Goal: Information Seeking & Learning: Learn about a topic

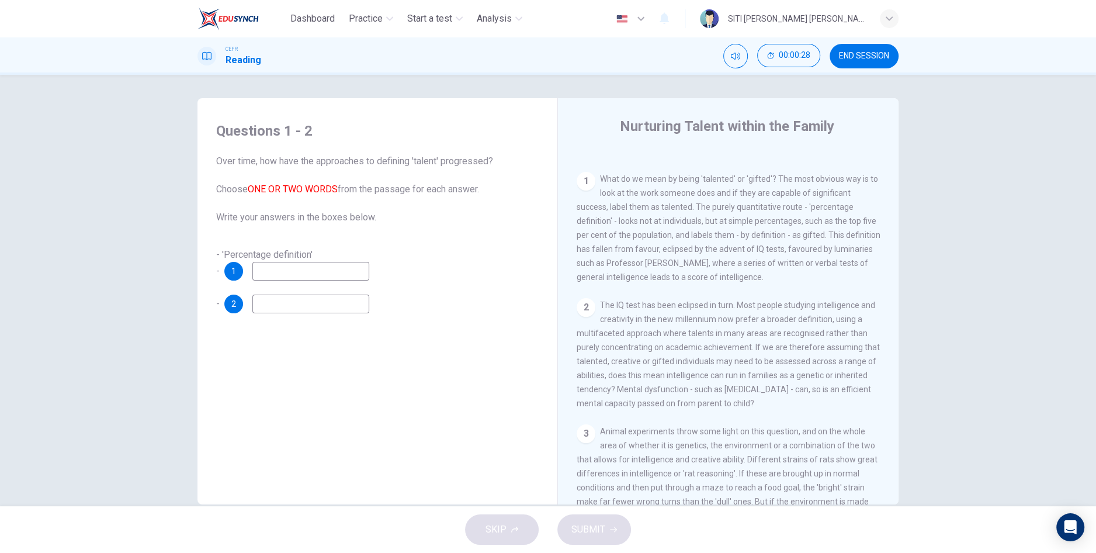
scroll to position [224, 0]
click at [290, 266] on input at bounding box center [310, 271] width 117 height 19
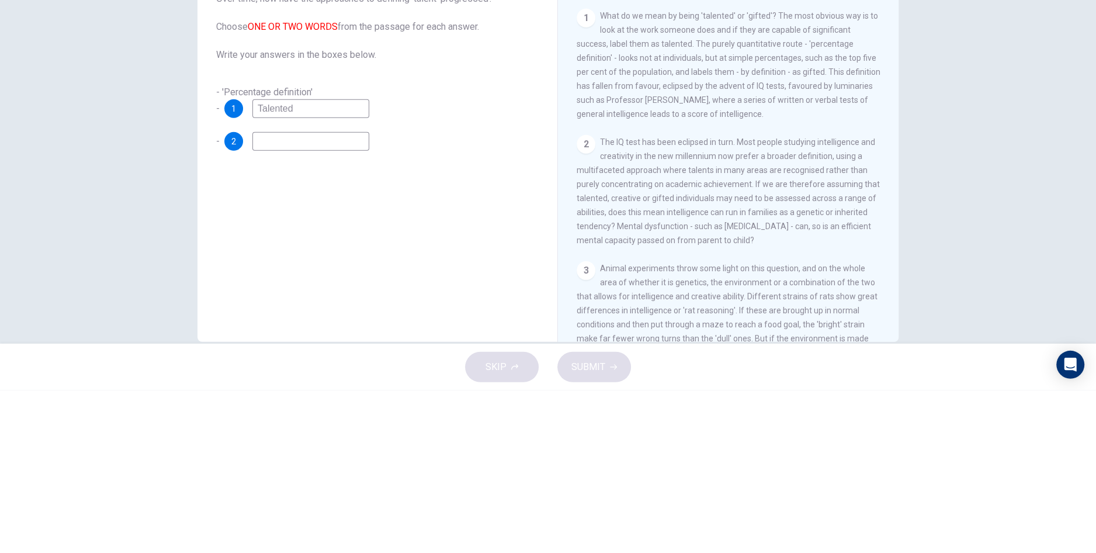
type input "Talented"
click at [279, 305] on input at bounding box center [310, 303] width 117 height 19
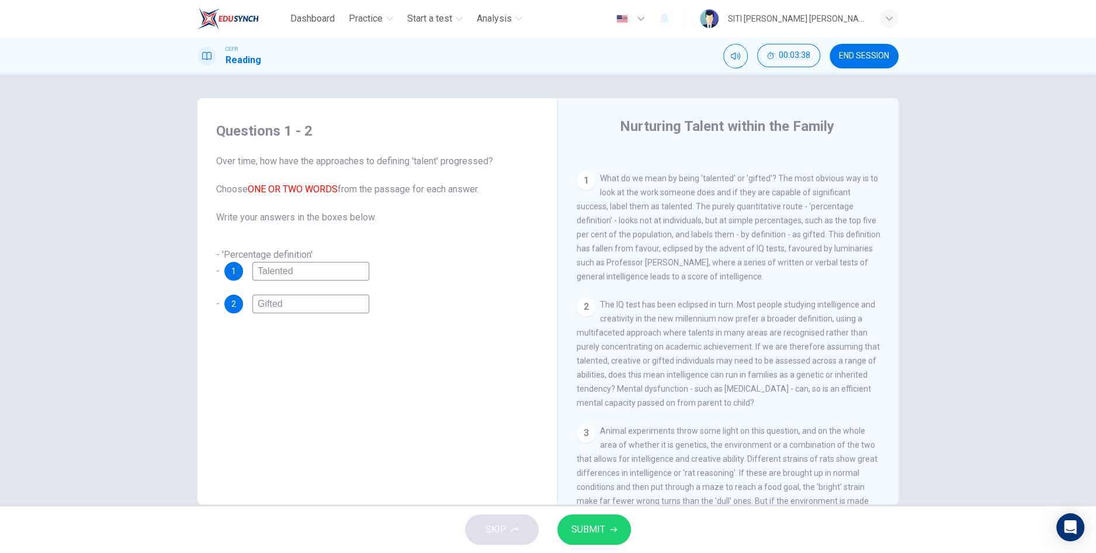
type input "Gifted"
click at [602, 542] on button "SUBMIT" at bounding box center [594, 529] width 74 height 30
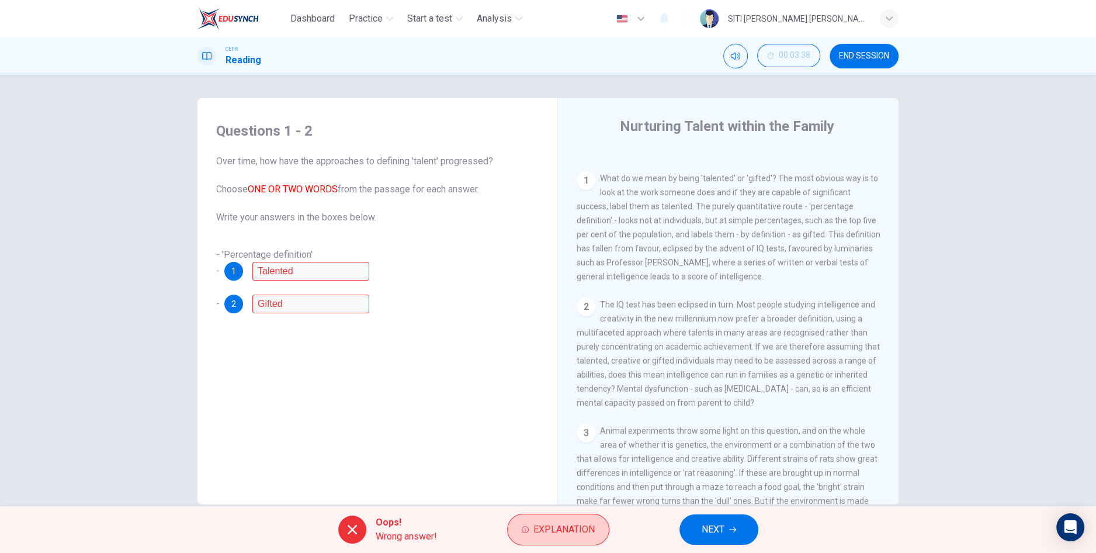
click at [571, 540] on button "Explanation" at bounding box center [558, 530] width 102 height 32
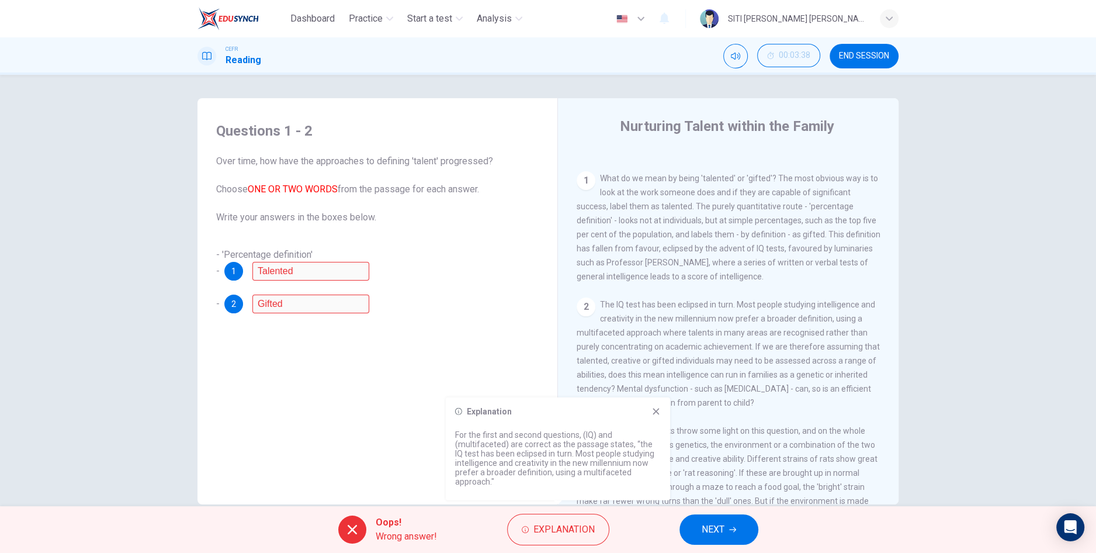
click at [729, 536] on button "NEXT" at bounding box center [718, 529] width 79 height 30
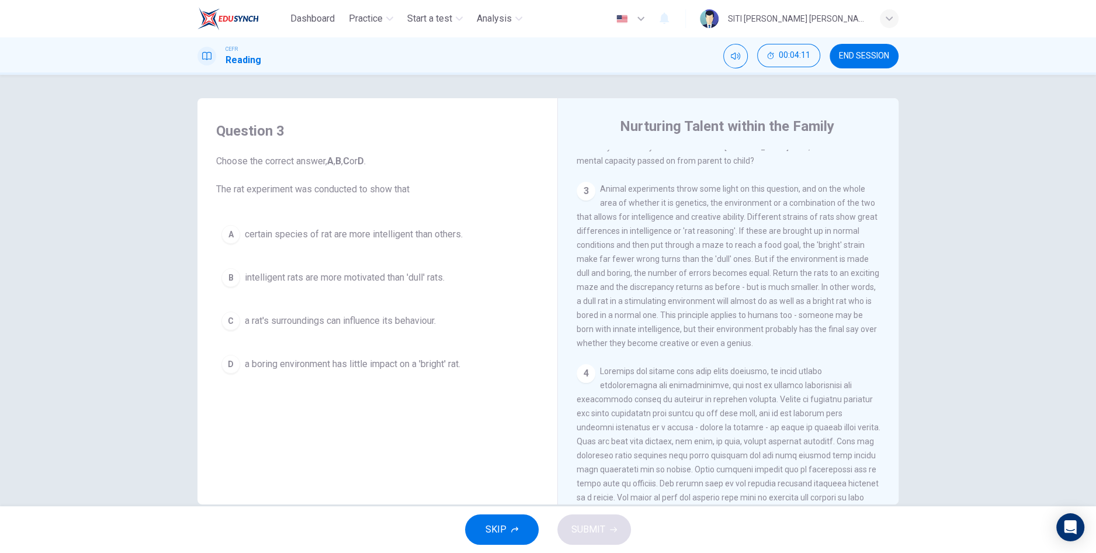
scroll to position [467, 0]
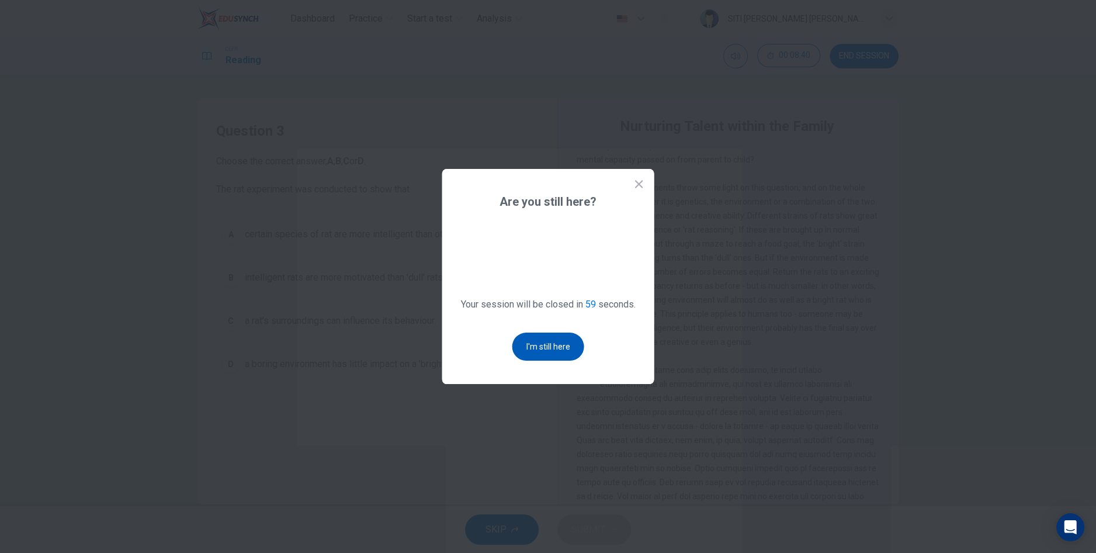
click at [535, 360] on button "I'm still here" at bounding box center [548, 346] width 72 height 28
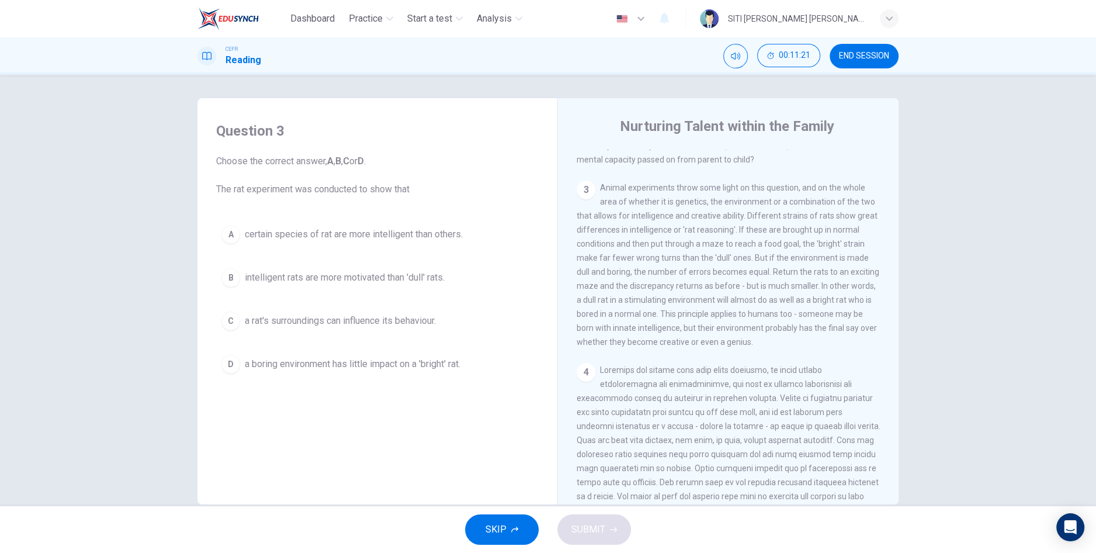
click at [396, 322] on span "a rat's surroundings can influence its behaviour." at bounding box center [340, 321] width 191 height 14
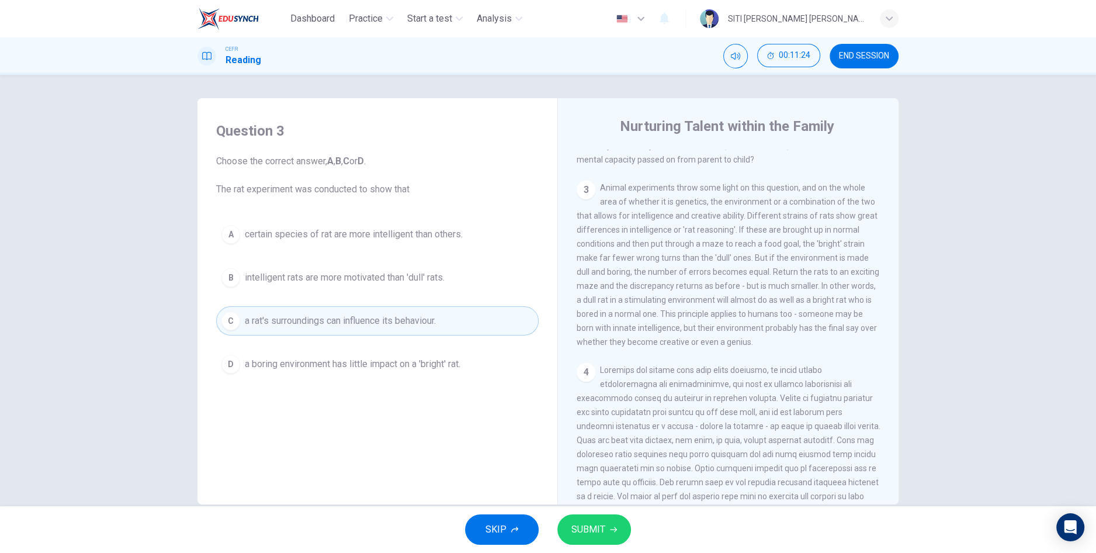
click at [589, 539] on button "SUBMIT" at bounding box center [594, 529] width 74 height 30
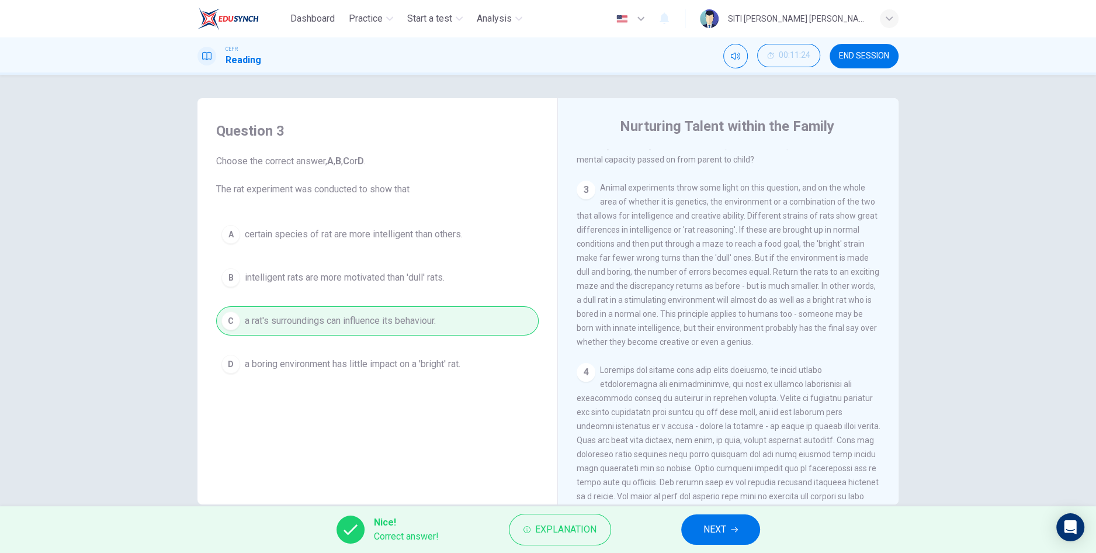
click at [727, 537] on button "NEXT" at bounding box center [720, 529] width 79 height 30
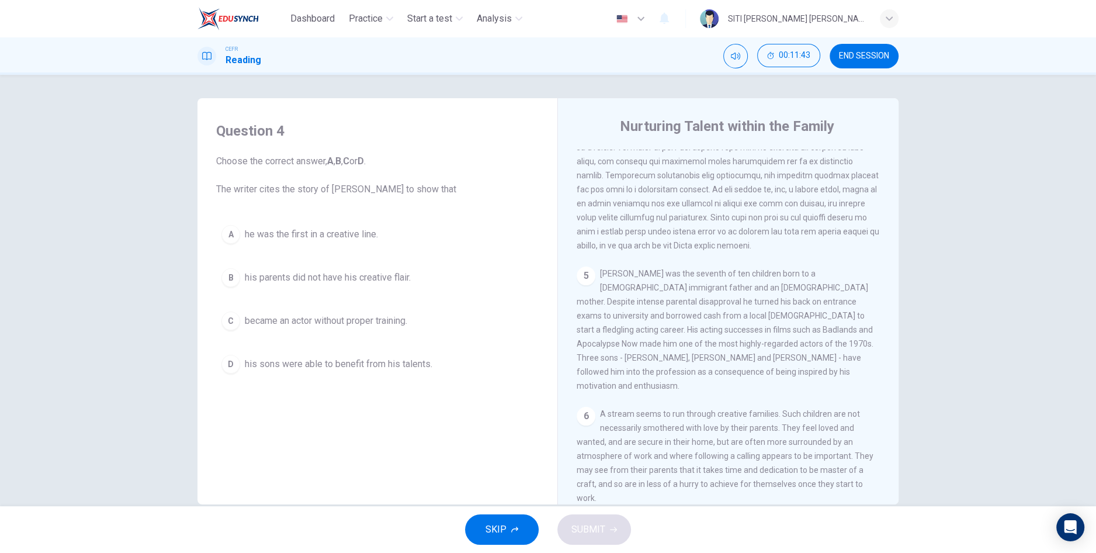
scroll to position [1, 0]
click at [1089, 210] on div "Question 4 Choose the correct answer, A , B , C or D . The writer cites the sto…" at bounding box center [548, 290] width 1096 height 431
click at [1075, 204] on div "Question 4 Choose the correct answer, A , B , C or D . The writer cites the sto…" at bounding box center [548, 290] width 1096 height 431
click at [1076, 156] on div "Question 4 Choose the correct answer, A , B , C or D . The writer cites the sto…" at bounding box center [548, 290] width 1096 height 431
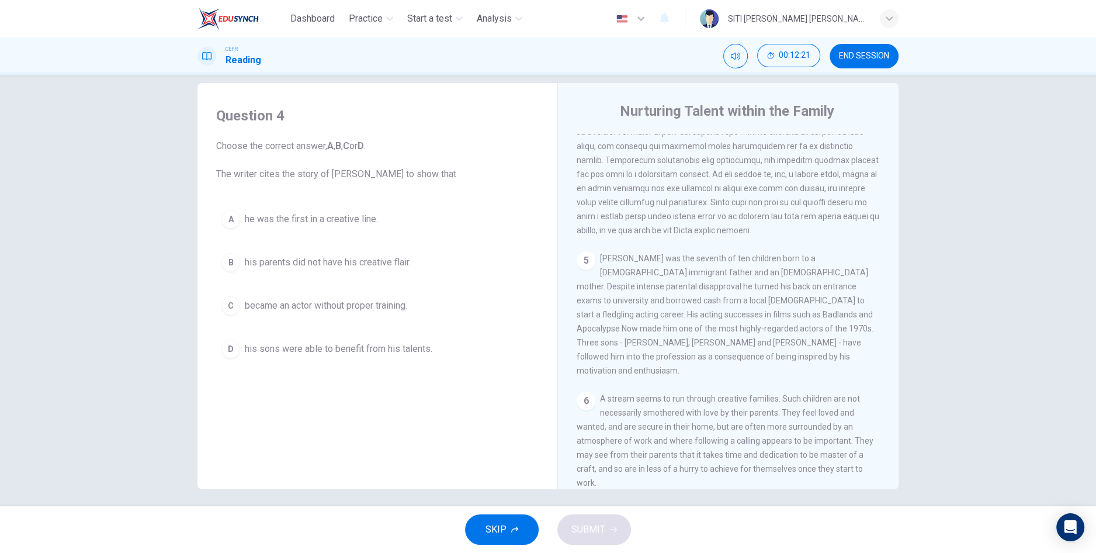
scroll to position [21, 0]
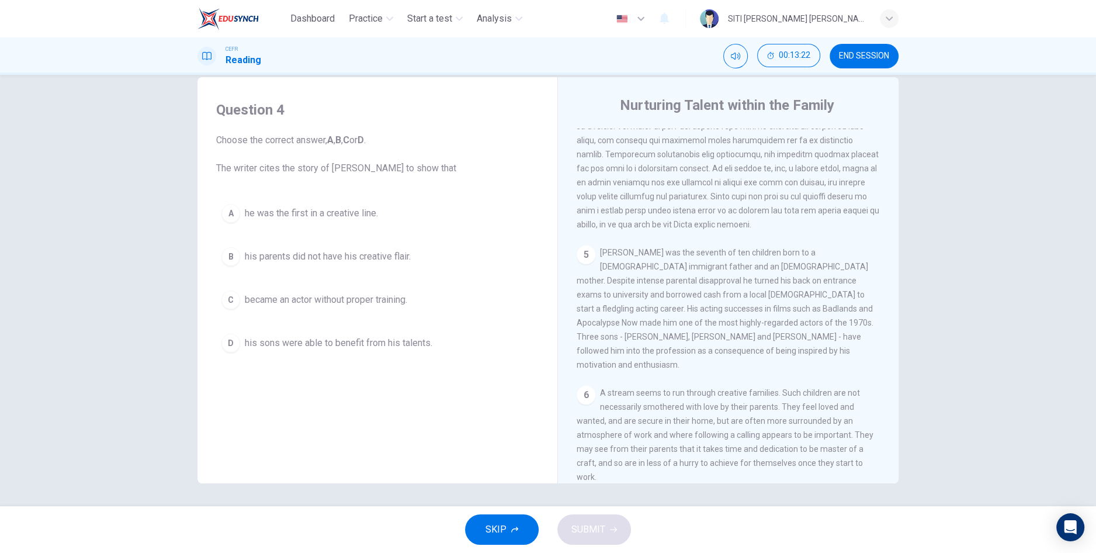
click at [431, 333] on button "D his sons were able to benefit from his talents." at bounding box center [377, 342] width 322 height 29
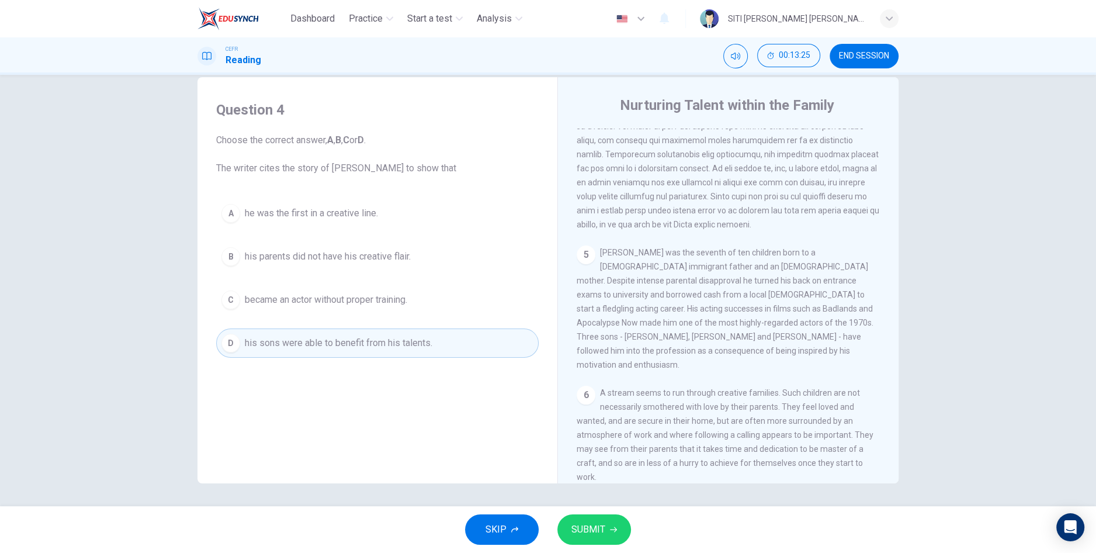
click at [594, 535] on span "SUBMIT" at bounding box center [588, 529] width 34 height 16
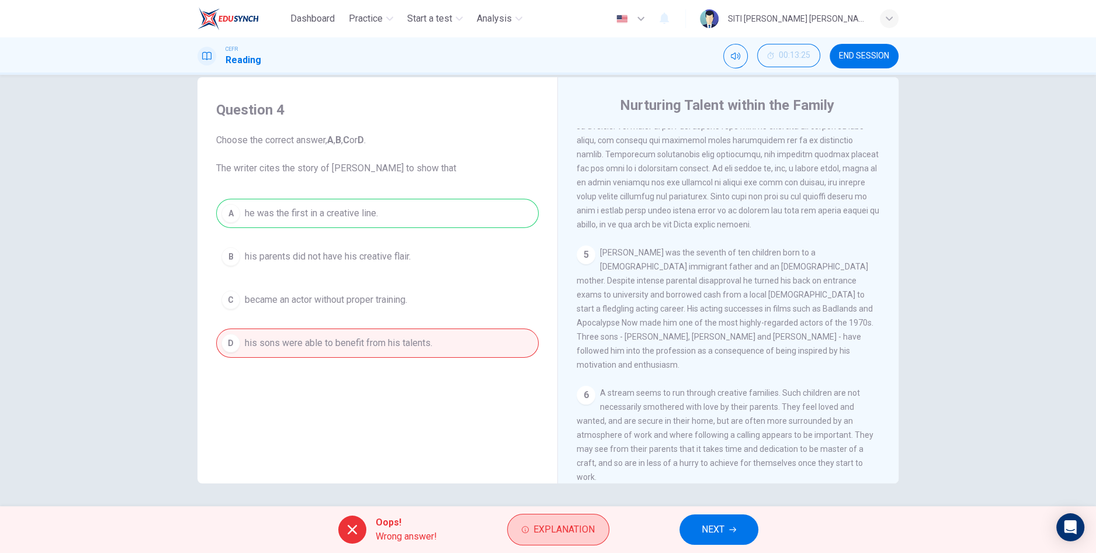
click at [572, 543] on button "Explanation" at bounding box center [558, 530] width 102 height 32
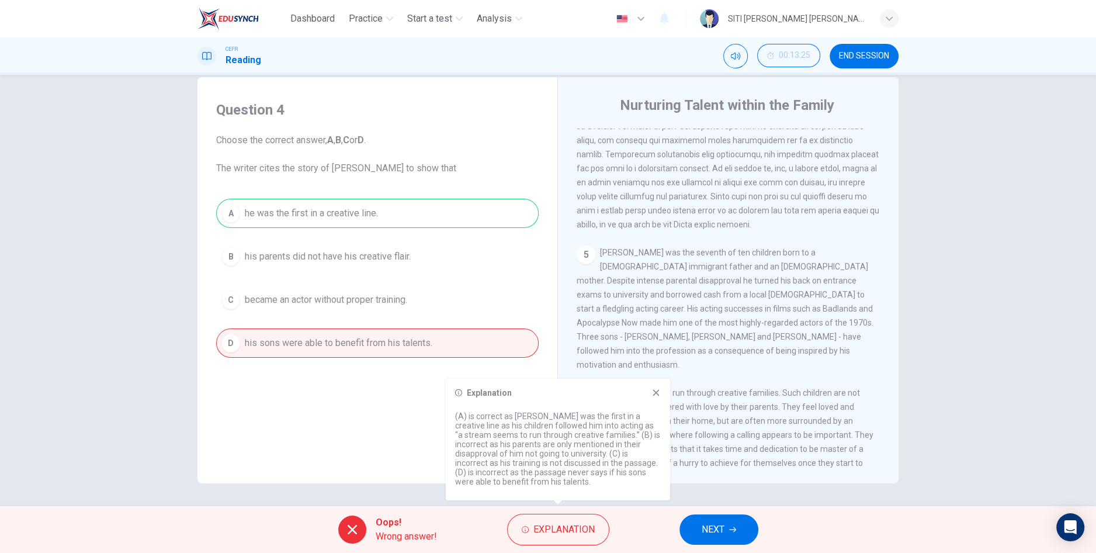
click at [655, 393] on icon at bounding box center [656, 392] width 6 height 6
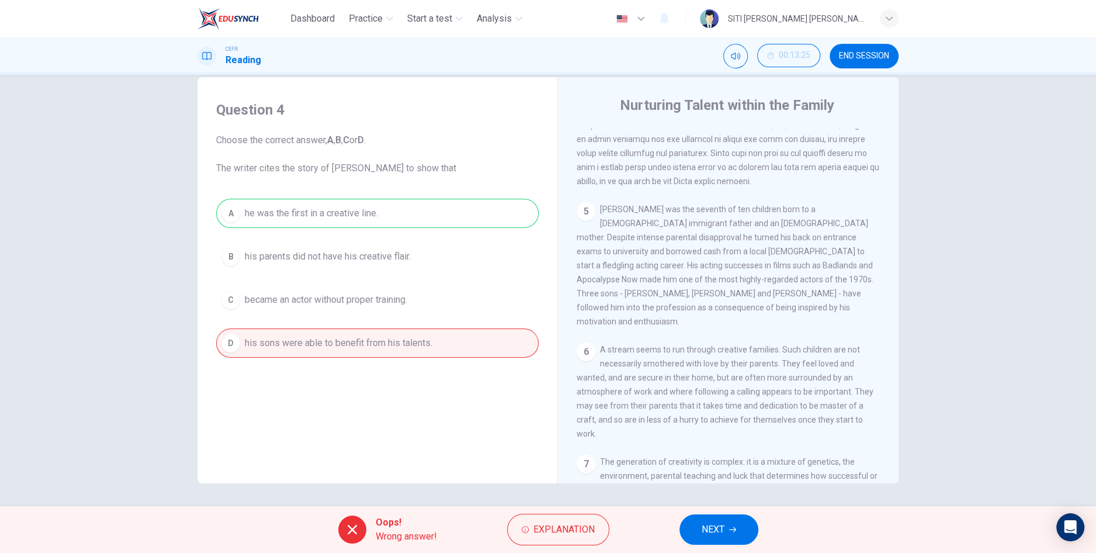
scroll to position [861, 0]
click at [706, 534] on span "NEXT" at bounding box center [713, 529] width 23 height 16
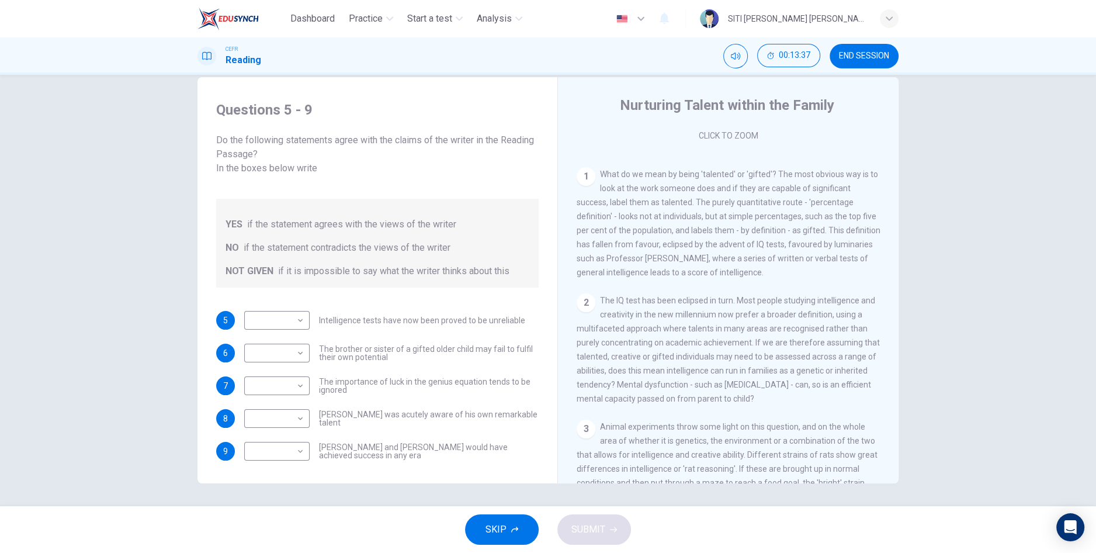
scroll to position [208, 0]
click at [268, 310] on body "Dashboard Practice Start a test Analysis English en ​ SITI [PERSON_NAME] [PERSO…" at bounding box center [548, 276] width 1096 height 553
click at [250, 349] on li "NO" at bounding box center [276, 343] width 65 height 19
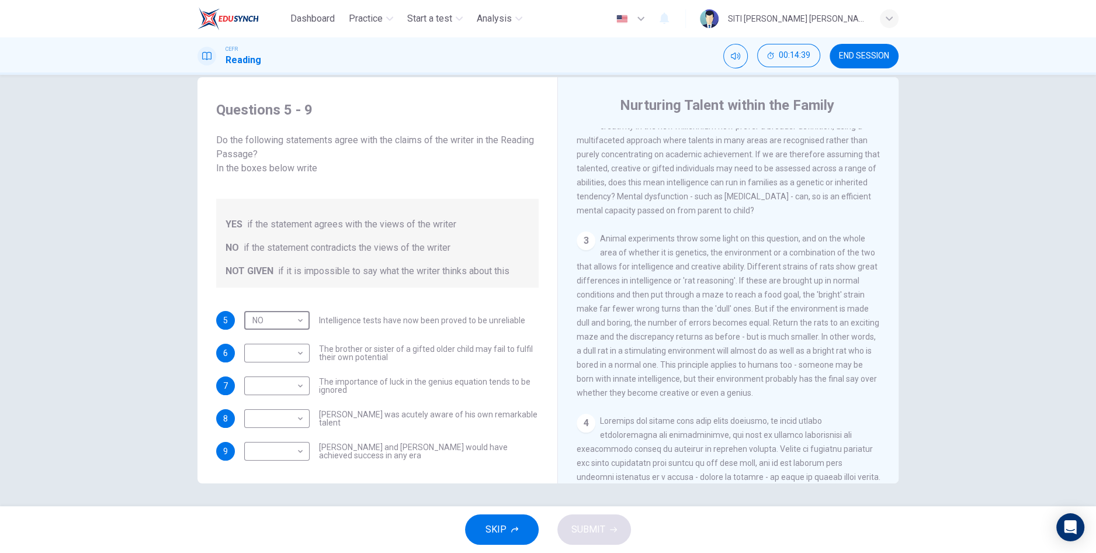
scroll to position [406, 0]
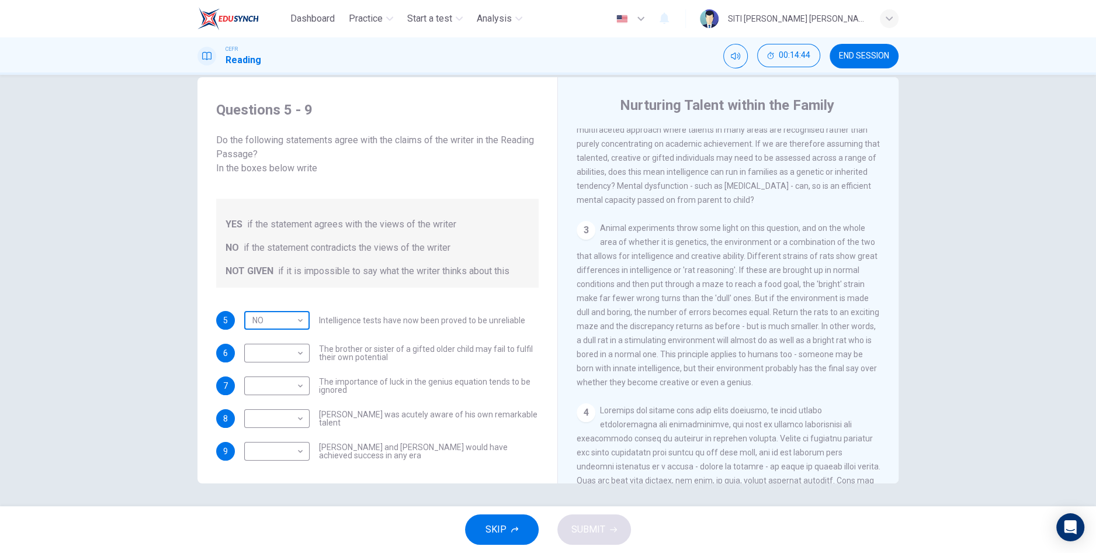
click at [284, 309] on body "Dashboard Practice Start a test Analysis English en ​ SITI [PERSON_NAME] [PERSO…" at bounding box center [548, 276] width 1096 height 553
click at [266, 359] on li "NOT GIVEN" at bounding box center [276, 362] width 65 height 19
type input "NOT GIVEN"
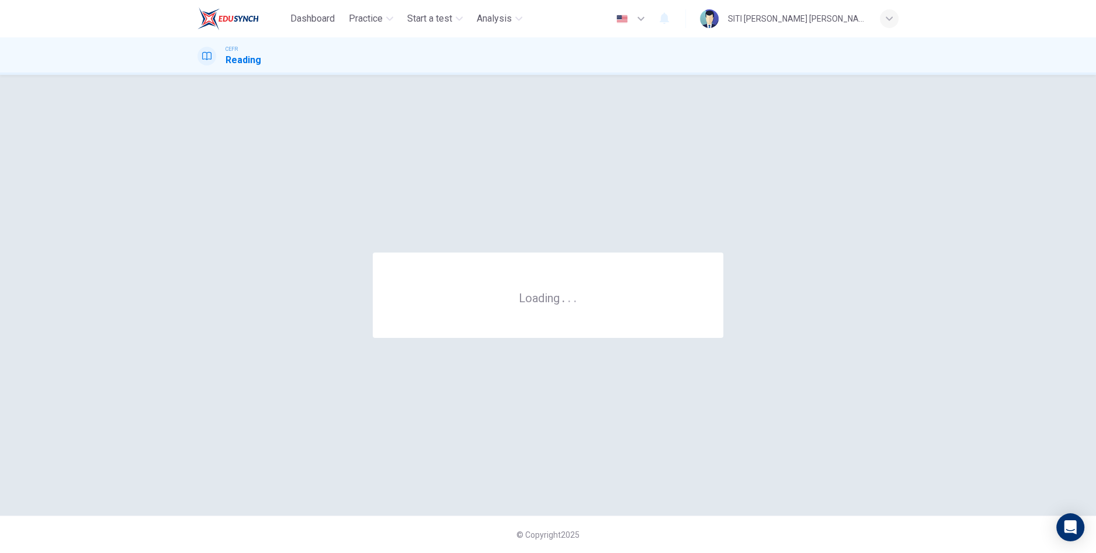
scroll to position [0, 0]
